Goal: Task Accomplishment & Management: Use online tool/utility

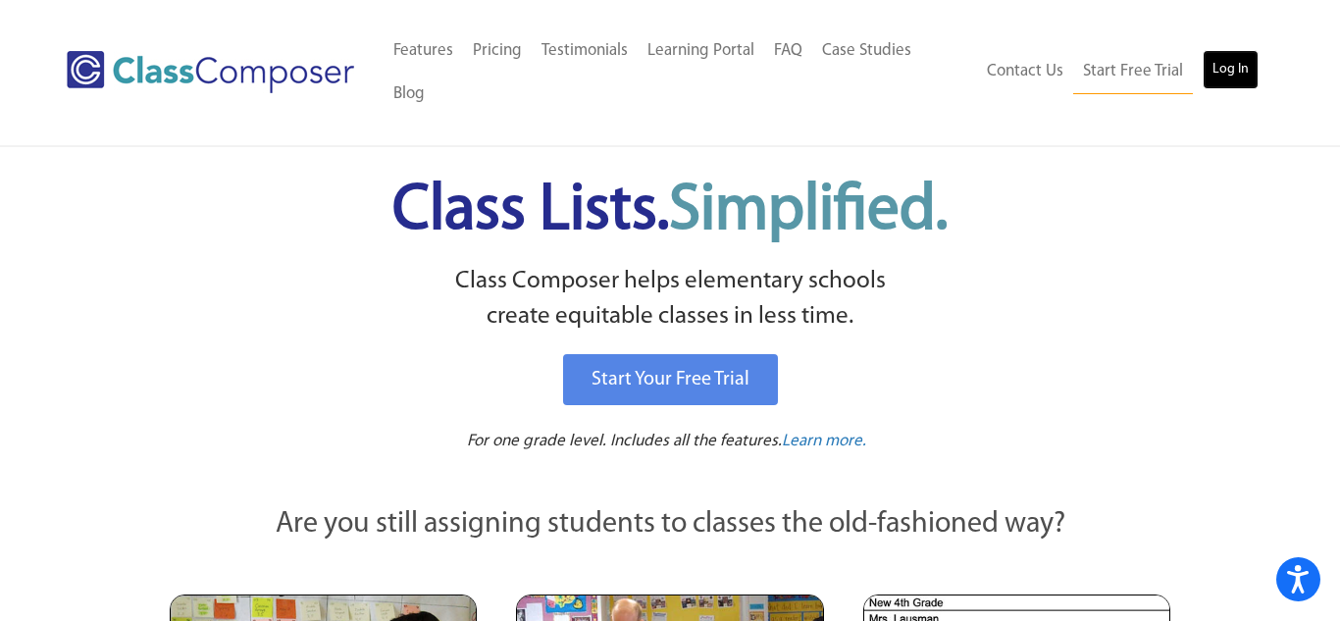
click at [1244, 50] on link "Log In" at bounding box center [1231, 69] width 56 height 39
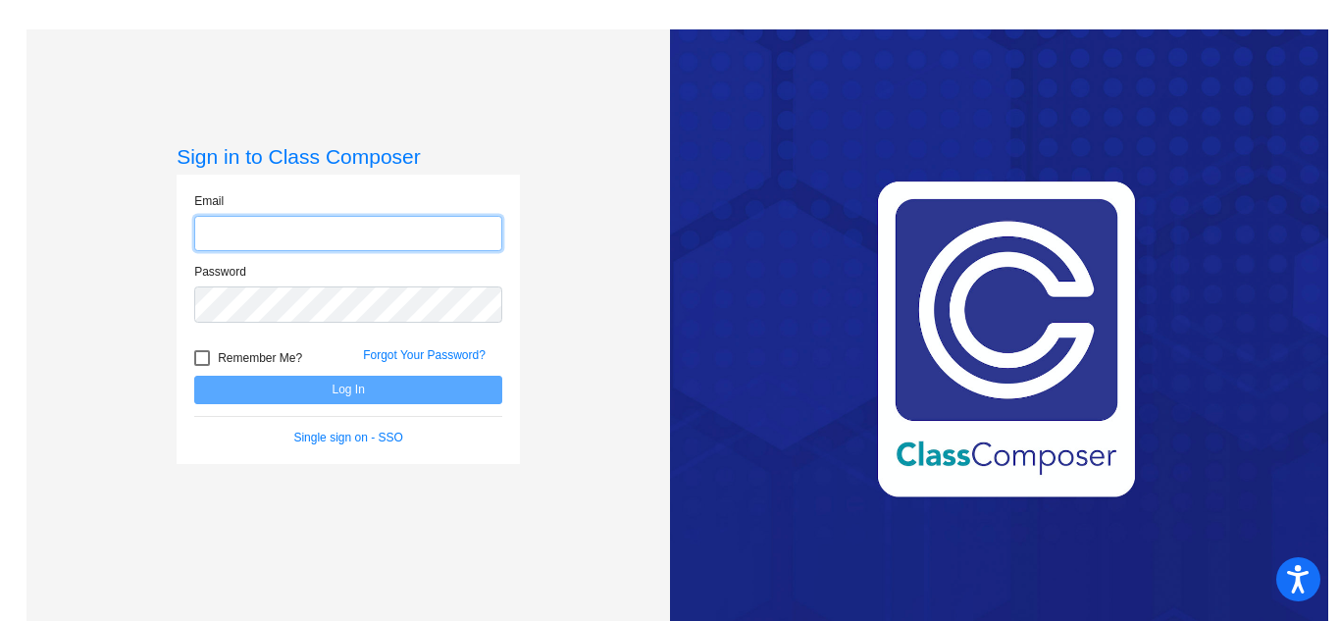
type input "[EMAIL_ADDRESS][DOMAIN_NAME]"
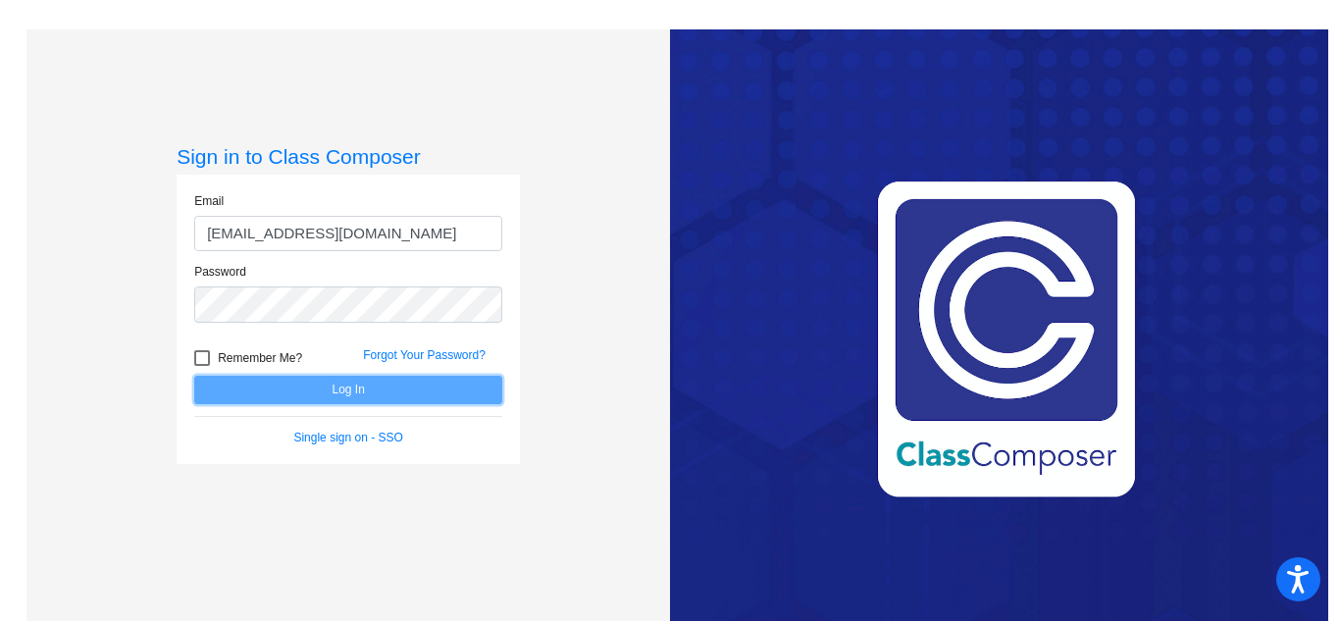
click at [359, 382] on button "Log In" at bounding box center [348, 390] width 308 height 28
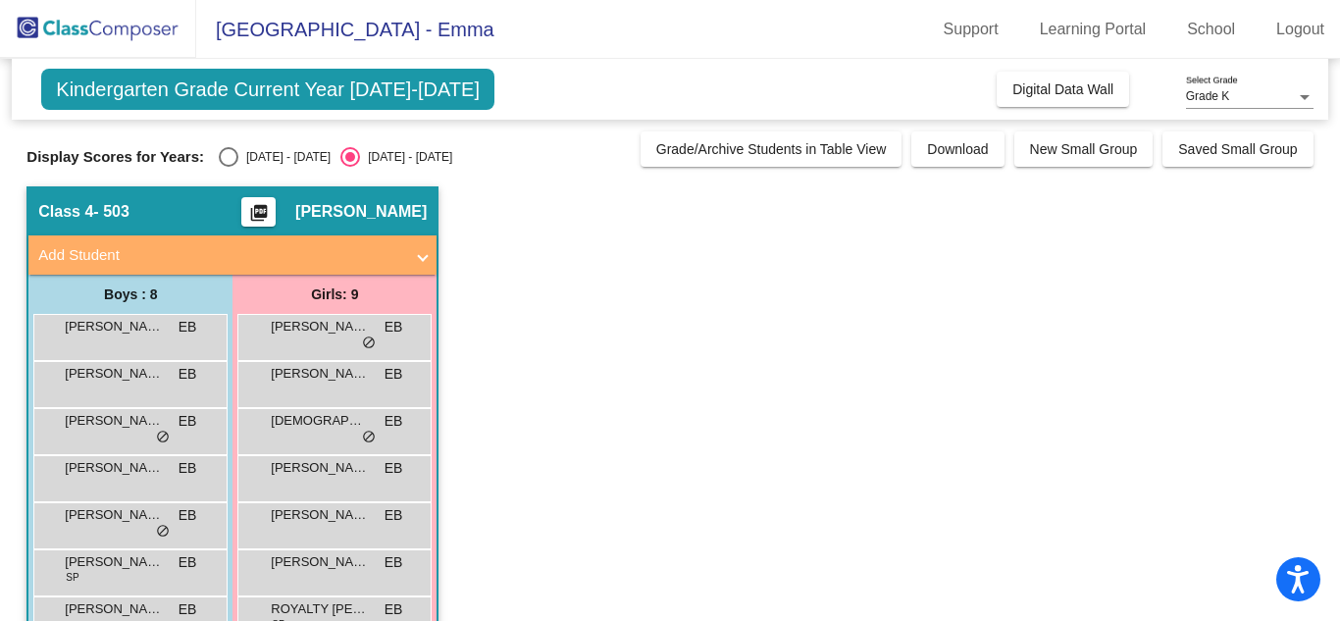
click at [244, 157] on div "2024 - 2025" at bounding box center [284, 157] width 92 height 18
click at [229, 167] on input "2024 - 2025" at bounding box center [228, 167] width 1 height 1
radio input "true"
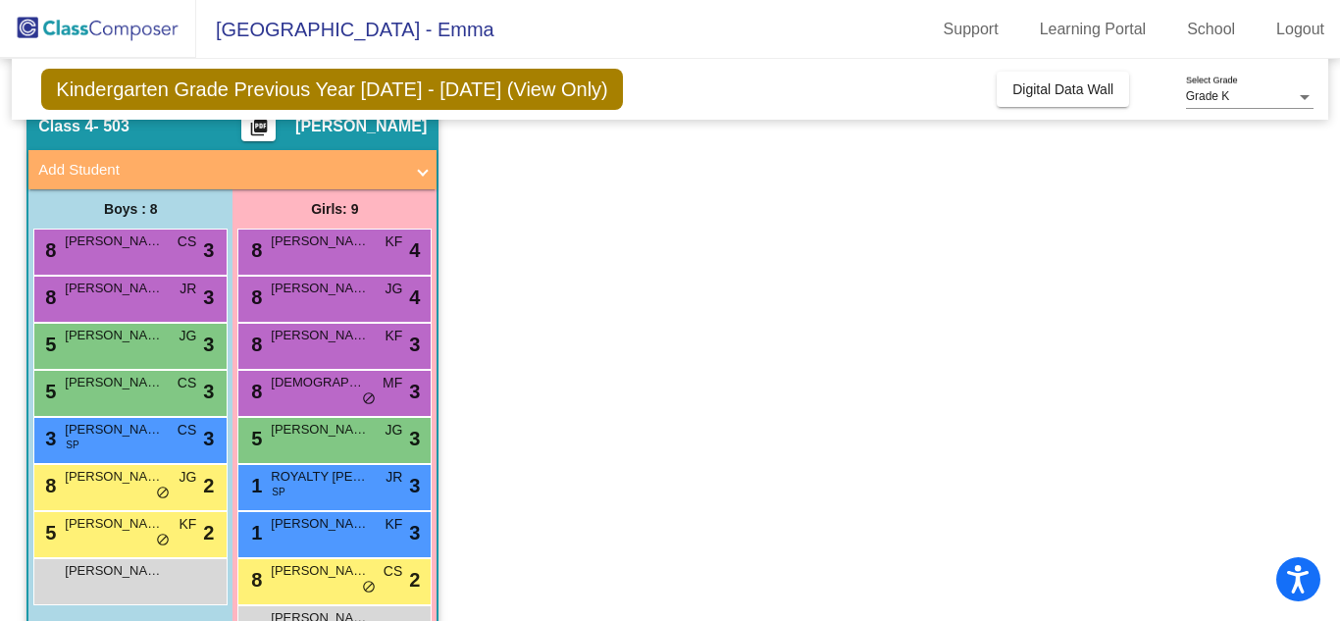
scroll to position [132, 0]
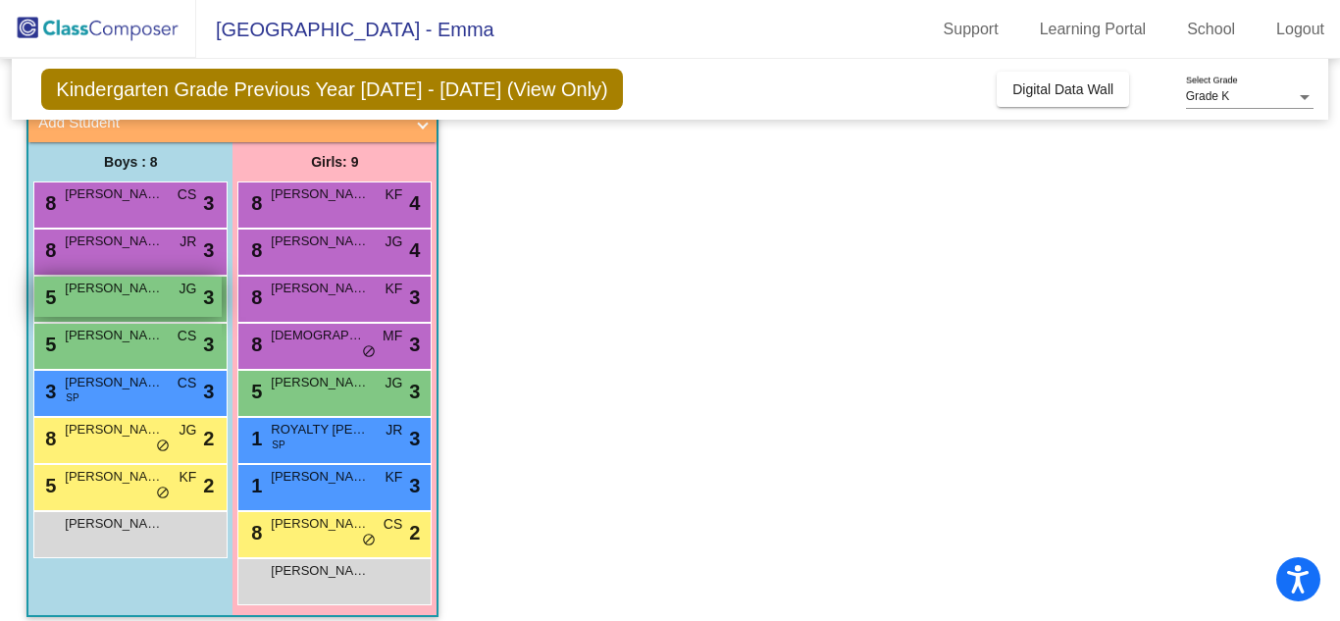
click at [197, 296] on div "5 ATREYU PEREZ JG lock do_not_disturb_alt 3" at bounding box center [127, 297] width 187 height 40
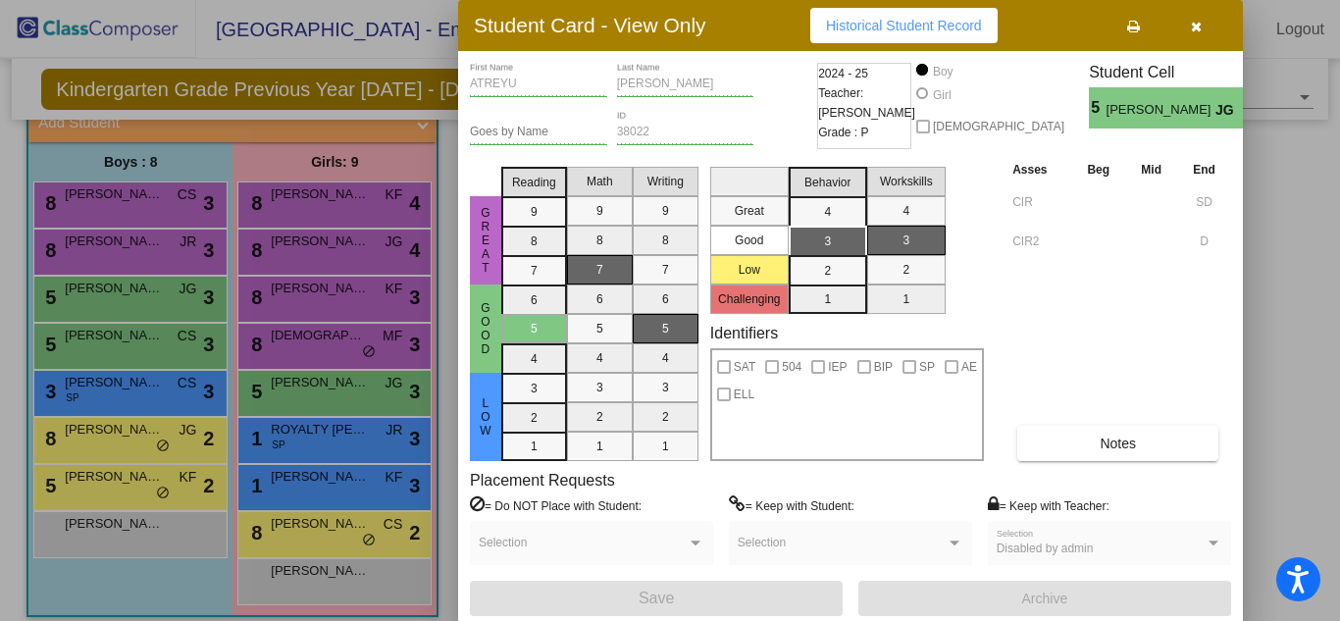
click at [1210, 31] on button "button" at bounding box center [1195, 25] width 63 height 35
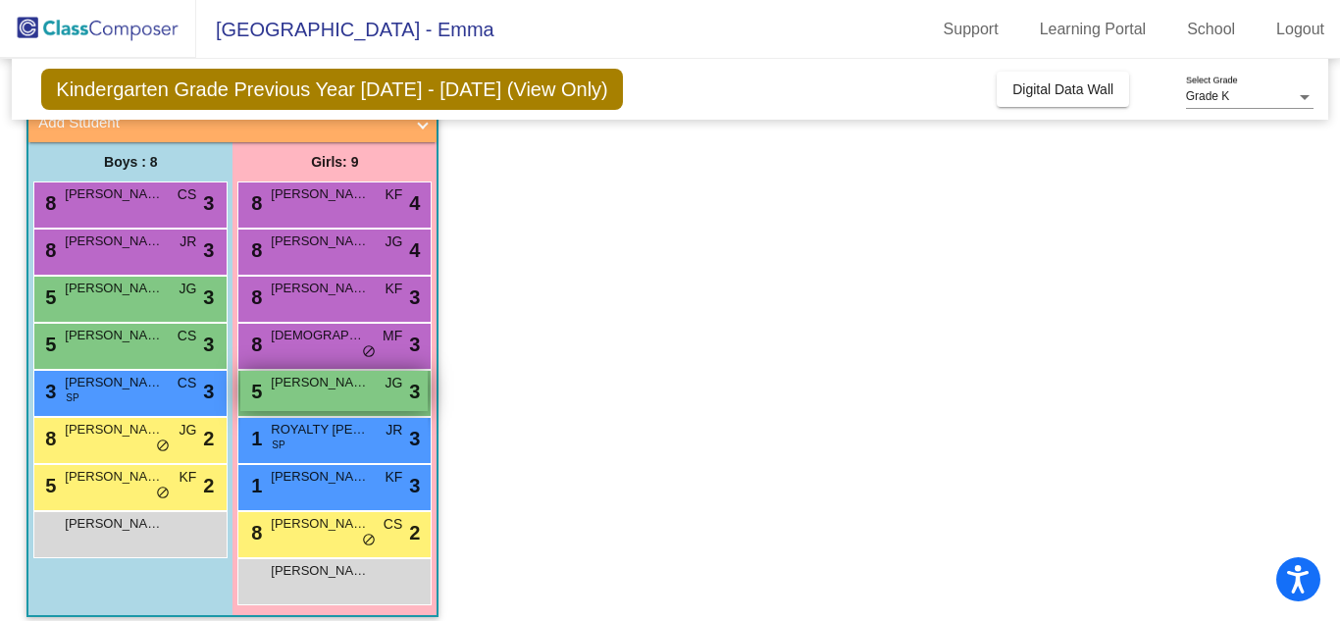
click at [326, 411] on div "5 MARIAH YELLOWHAMMER JG lock do_not_disturb_alt 3" at bounding box center [333, 391] width 187 height 40
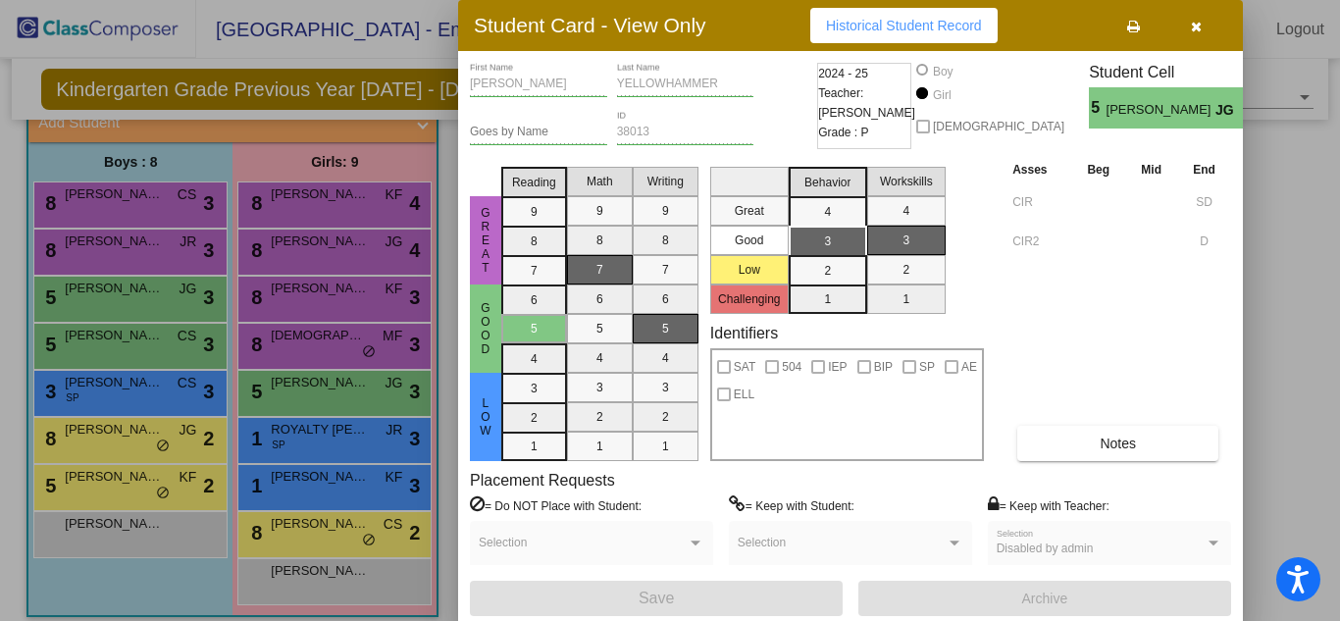
click at [1214, 17] on button "button" at bounding box center [1195, 25] width 63 height 35
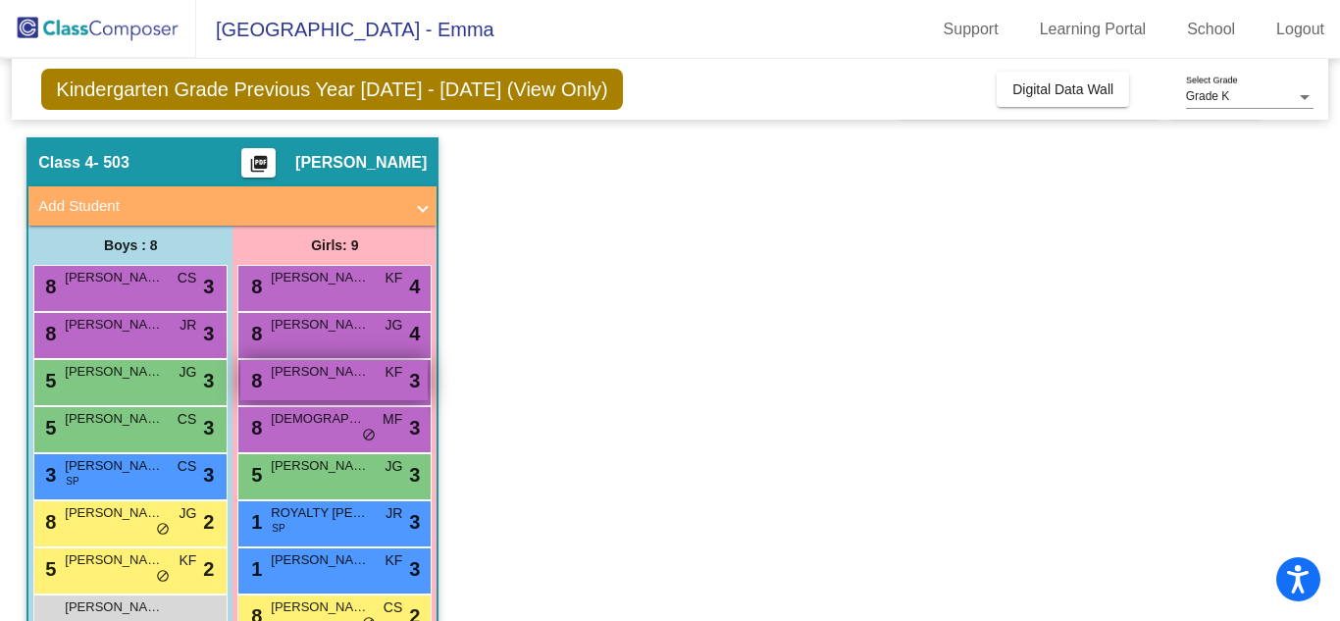
scroll to position [148, 0]
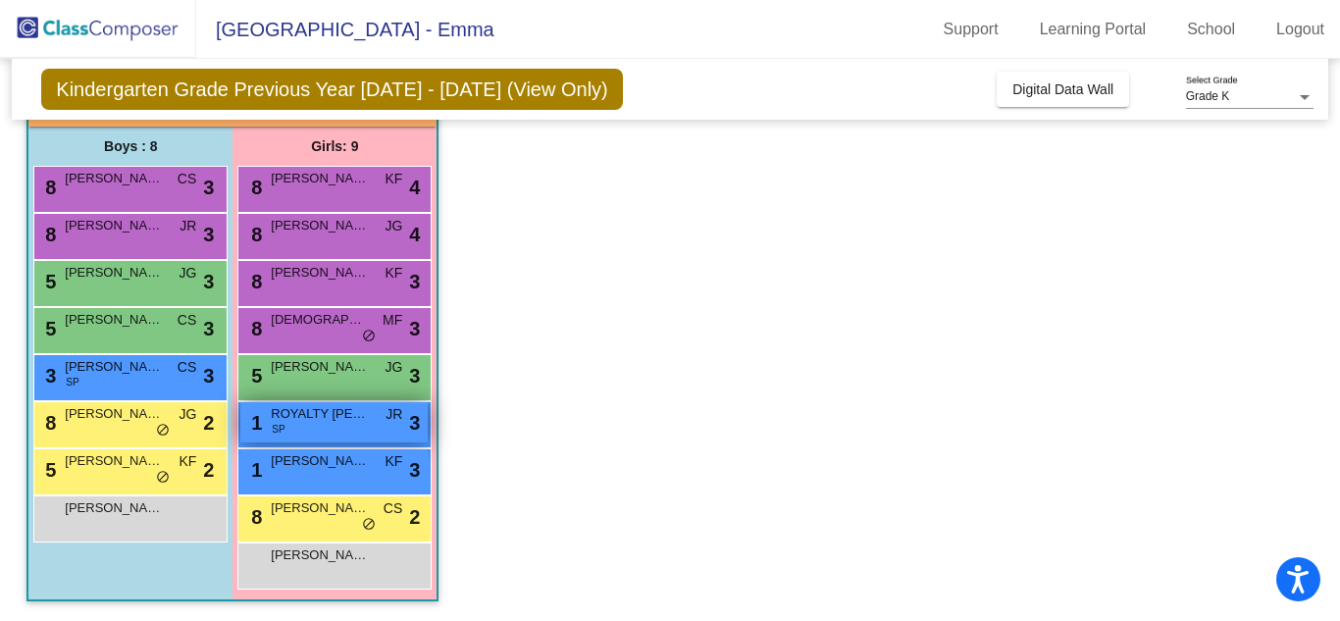
click at [340, 433] on div "1 ROYALTY ESPINOZA SP JR lock do_not_disturb_alt 3" at bounding box center [333, 422] width 187 height 40
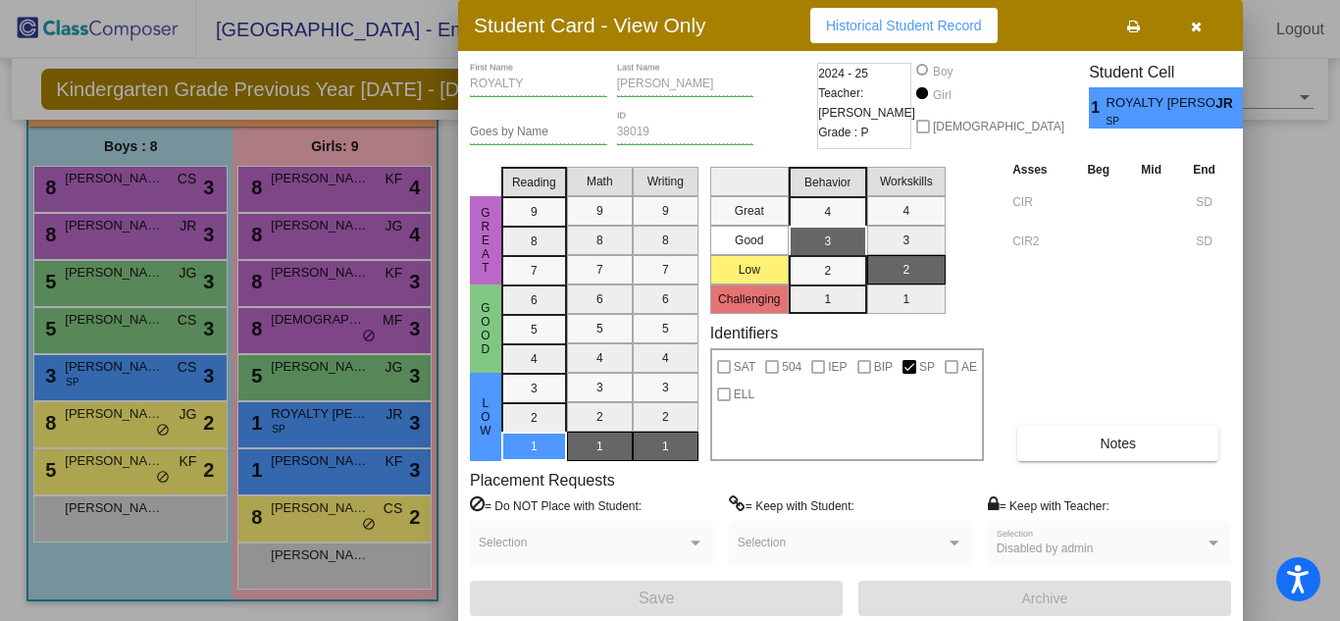
click at [1203, 19] on button "button" at bounding box center [1195, 25] width 63 height 35
